Goal: Information Seeking & Learning: Understand process/instructions

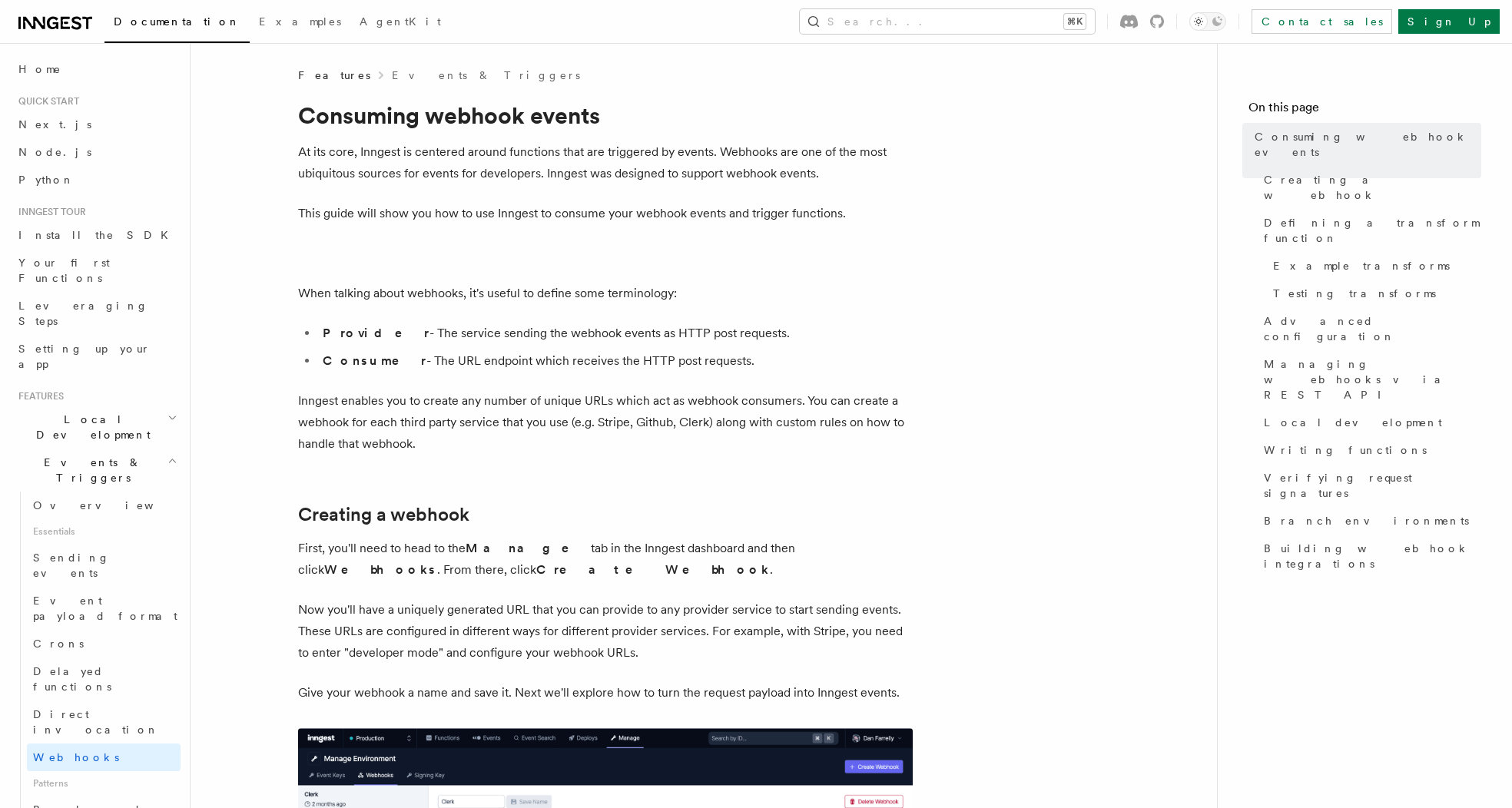
scroll to position [1524, 0]
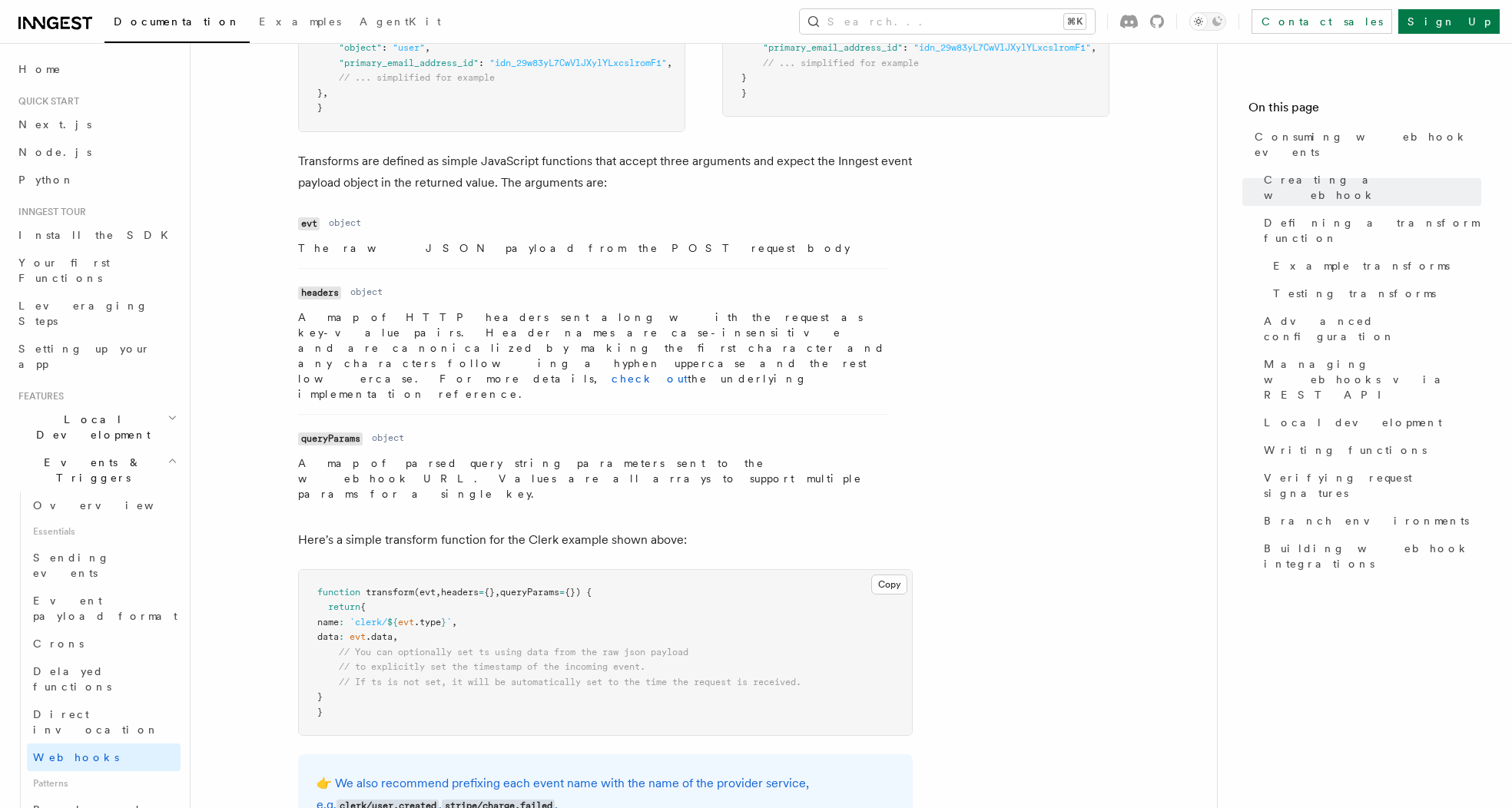
click at [401, 456] on p "A map of parsed query string parameters sent to the webhook URL. Values are all…" at bounding box center [593, 478] width 591 height 46
click at [337, 432] on code "queryParams" at bounding box center [330, 438] width 64 height 13
